Goal: Task Accomplishment & Management: Manage account settings

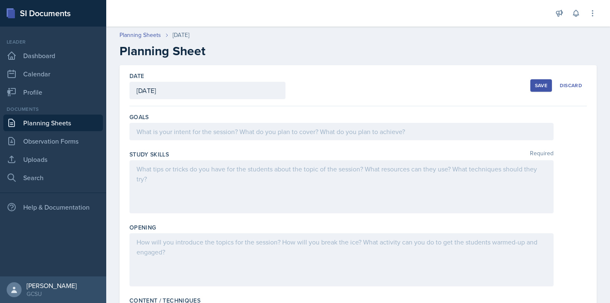
click at [333, 136] on div at bounding box center [341, 131] width 424 height 17
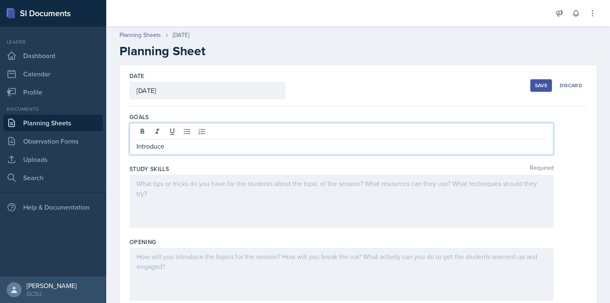
click at [262, 149] on p "Introduce" at bounding box center [341, 146] width 410 height 10
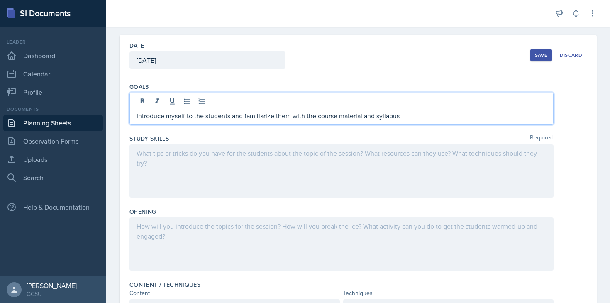
scroll to position [32, 0]
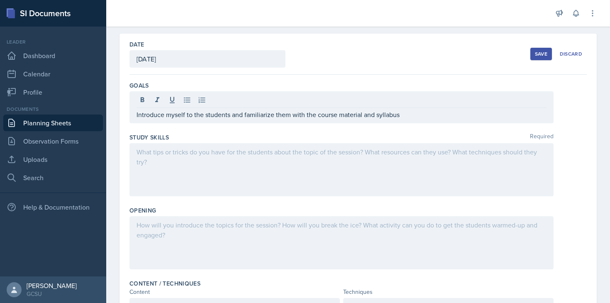
click at [262, 174] on div at bounding box center [341, 169] width 424 height 53
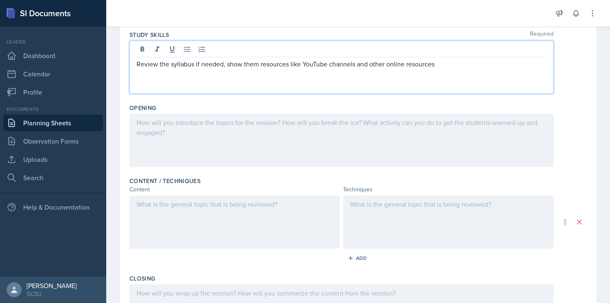
scroll to position [120, 0]
click at [259, 154] on div at bounding box center [341, 139] width 424 height 53
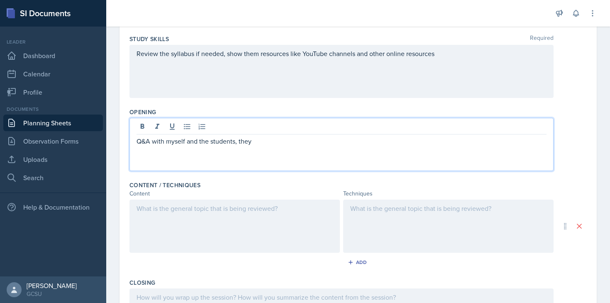
scroll to position [114, 0]
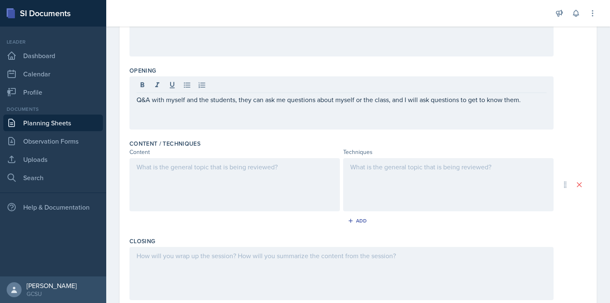
click at [201, 177] on div at bounding box center [234, 184] width 210 height 53
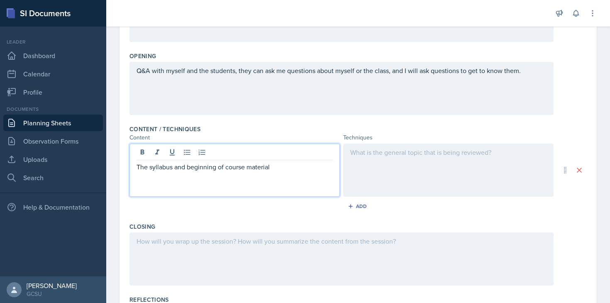
click at [411, 167] on div at bounding box center [448, 169] width 210 height 53
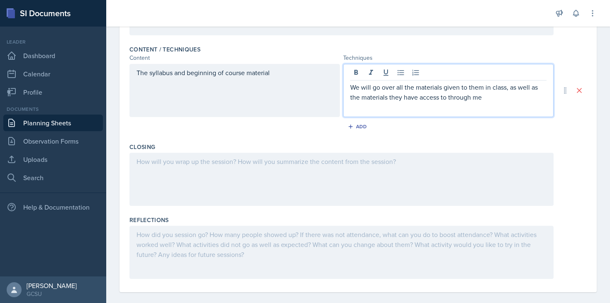
scroll to position [260, 0]
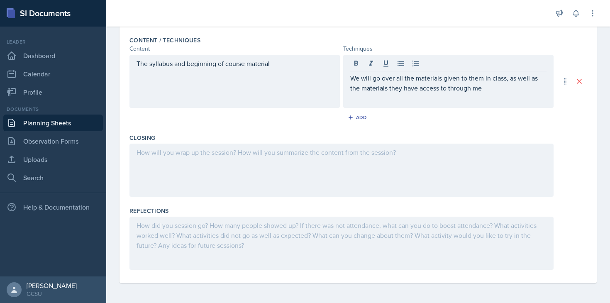
click at [395, 169] on div at bounding box center [341, 169] width 424 height 53
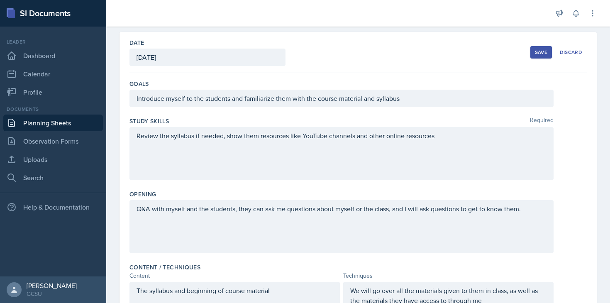
scroll to position [0, 0]
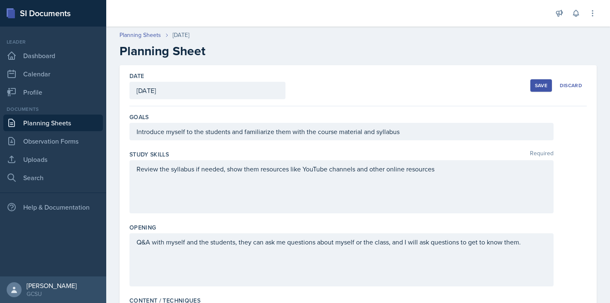
click at [540, 89] on button "Save" at bounding box center [541, 85] width 22 height 12
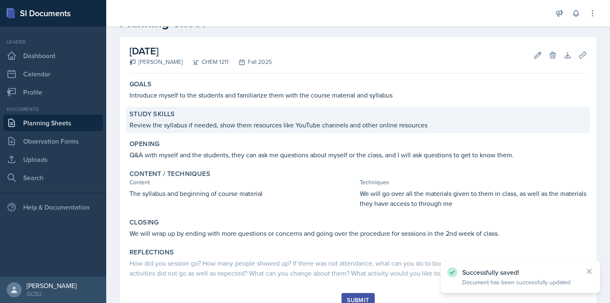
scroll to position [28, 0]
